Goal: Task Accomplishment & Management: Manage account settings

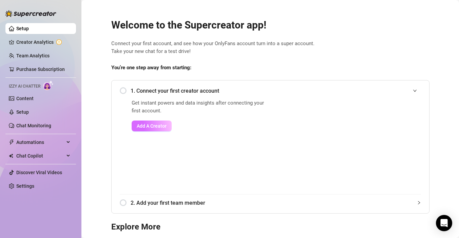
click at [143, 126] on span "Add A Creator" at bounding box center [152, 125] width 30 height 5
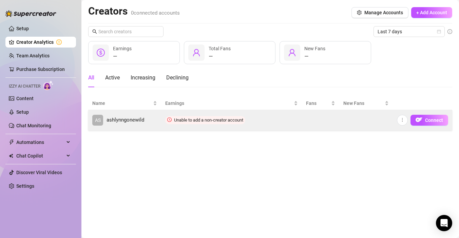
click at [145, 122] on link "AS ashlynngonewild" at bounding box center [124, 120] width 65 height 11
